Goal: Information Seeking & Learning: Check status

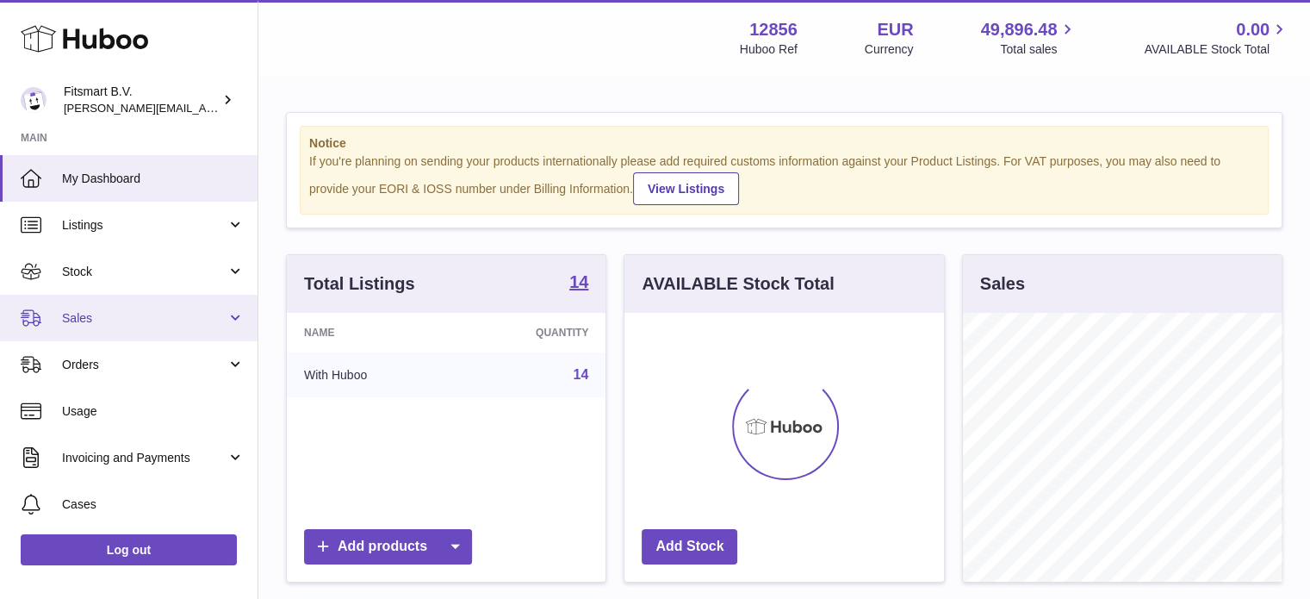
scroll to position [269, 320]
drag, startPoint x: 176, startPoint y: 309, endPoint x: 183, endPoint y: 327, distance: 19.4
click at [176, 310] on span "Sales" at bounding box center [144, 318] width 165 height 16
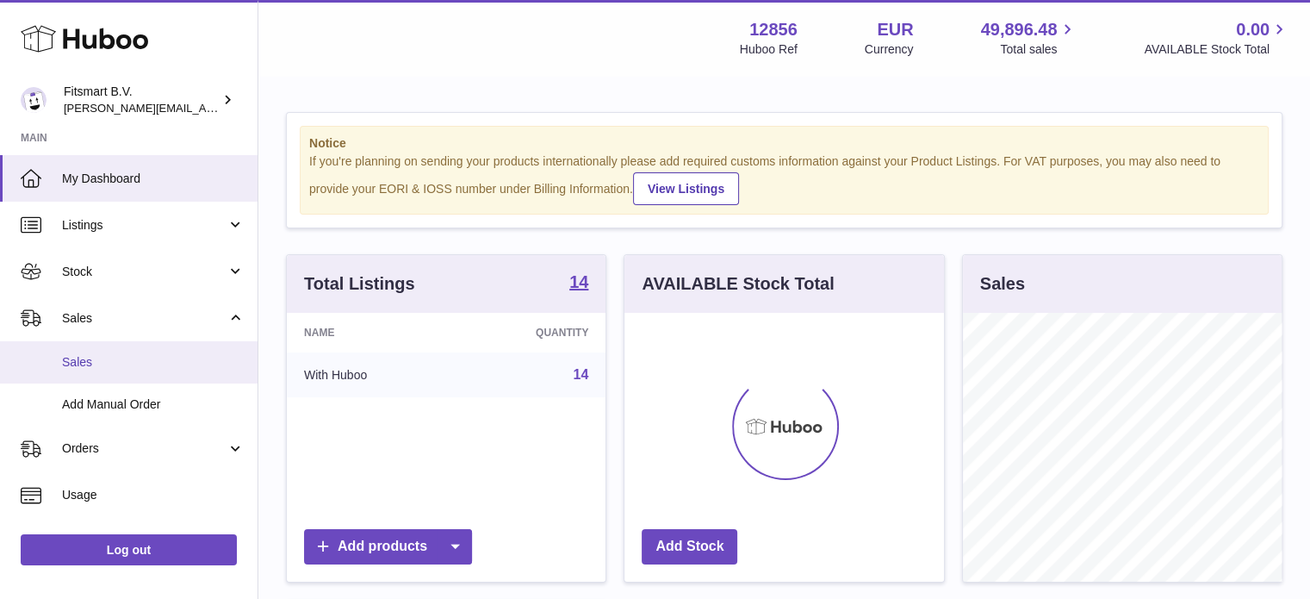
click at [169, 361] on span "Sales" at bounding box center [153, 362] width 183 height 16
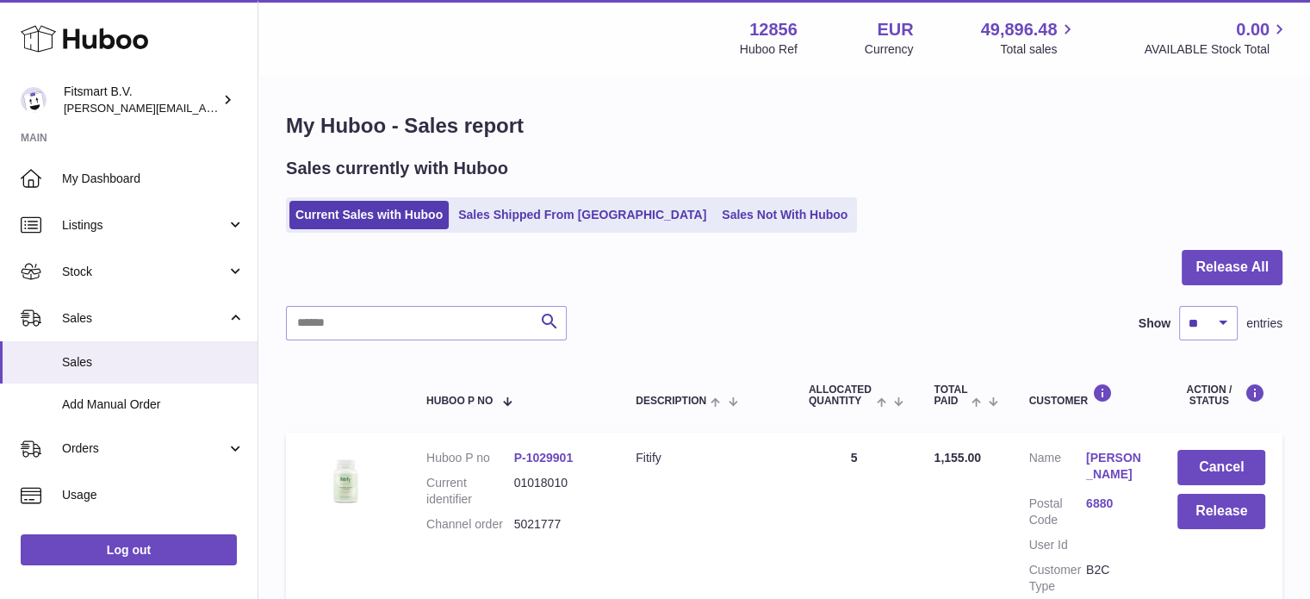
click at [541, 230] on ul "Current Sales with Huboo Sales Shipped From Huboo Sales Not With Huboo" at bounding box center [571, 214] width 571 height 35
click at [544, 225] on link "Sales Shipped From [GEOGRAPHIC_DATA]" at bounding box center [582, 215] width 260 height 28
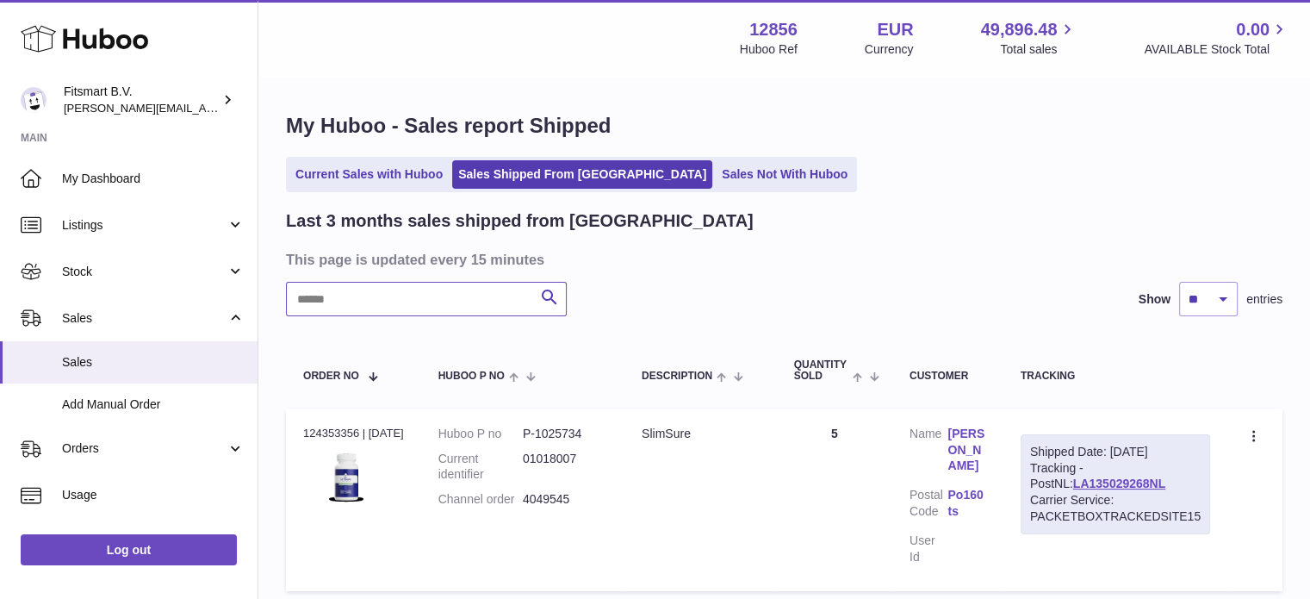
click at [378, 301] on input "text" at bounding box center [426, 299] width 281 height 34
paste input "*******"
type input "*******"
click at [965, 444] on link "kim colhoun" at bounding box center [976, 449] width 40 height 49
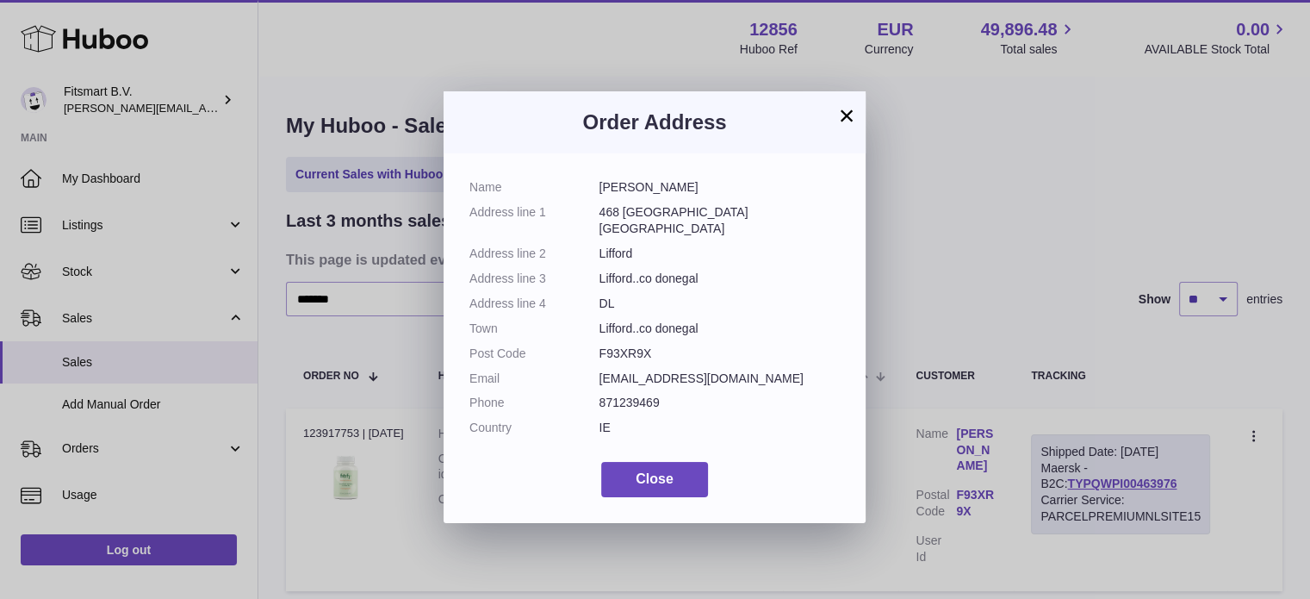
drag, startPoint x: 954, startPoint y: 254, endPoint x: 985, endPoint y: 271, distance: 35.5
click at [955, 254] on div "× Order Address Name kim colhoun Address line 1 468 Croaghan Heights liford Add…" at bounding box center [655, 299] width 1310 height 599
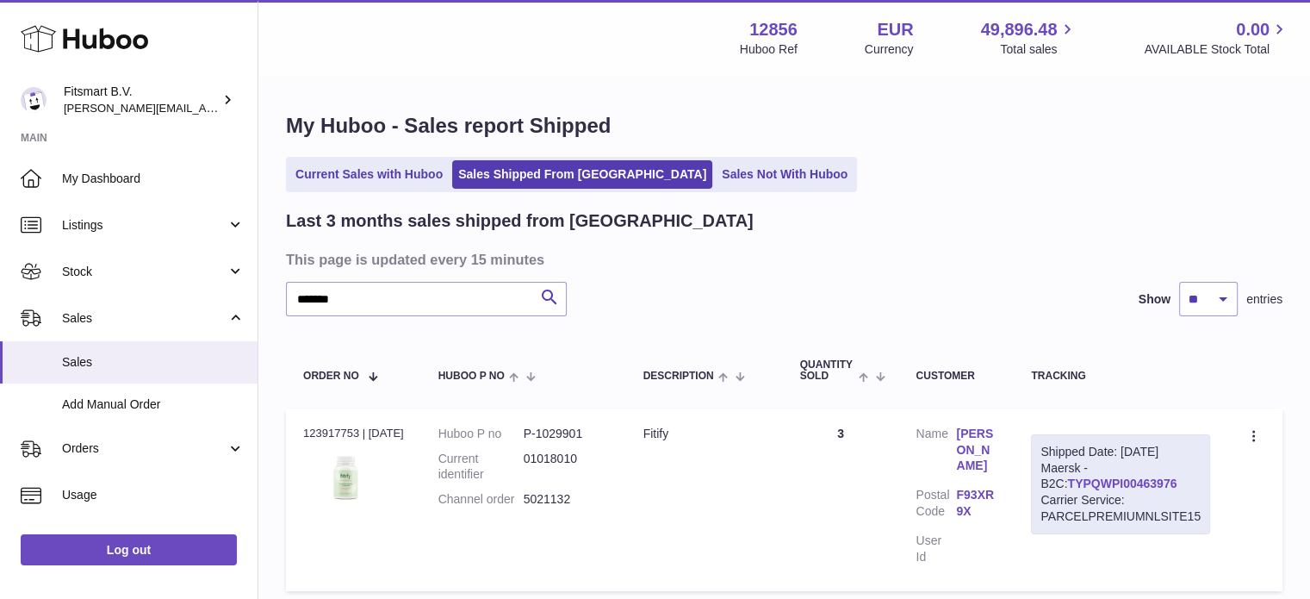
click at [1125, 482] on link "TYPQWPI00463976" at bounding box center [1121, 483] width 109 height 14
